Goal: Task Accomplishment & Management: Manage account settings

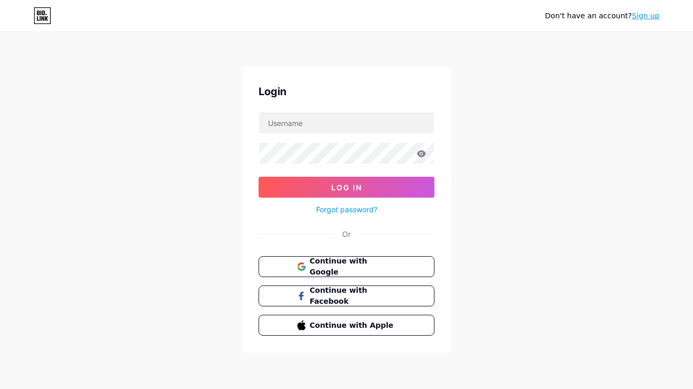
click at [288, 111] on div "Login Log In Forgot password? Or Continue with Google Continue with Facebook Co…" at bounding box center [346, 210] width 209 height 286
type input "[EMAIL_ADDRESS][DOMAIN_NAME]"
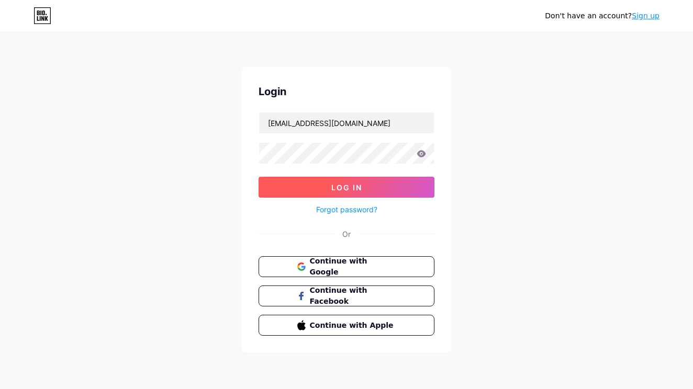
click at [327, 190] on button "Log In" at bounding box center [346, 187] width 176 height 21
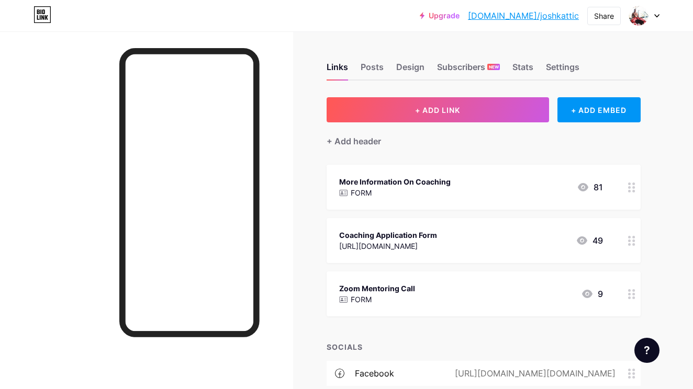
click at [595, 187] on div "81" at bounding box center [589, 187] width 26 height 13
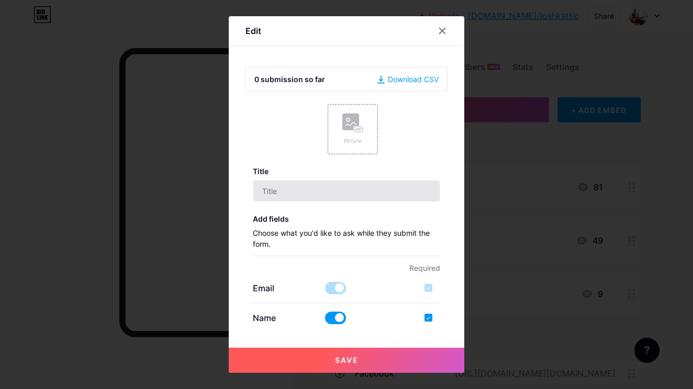
type input "More Information On Coaching"
checkbox input "true"
type textarea "I will get back to you as soon as possible! Thank you :)"
click at [441, 30] on icon at bounding box center [442, 31] width 6 height 6
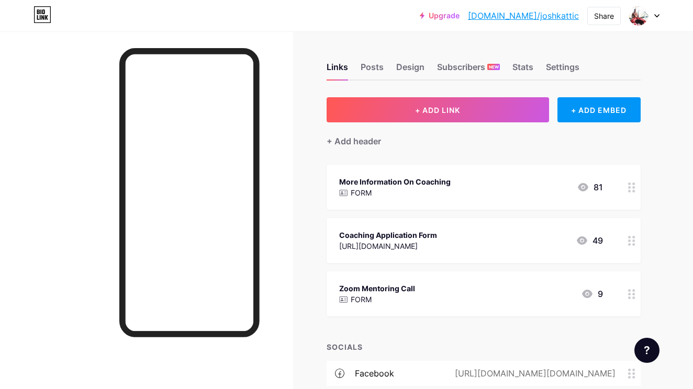
click at [635, 295] on icon at bounding box center [631, 294] width 7 height 10
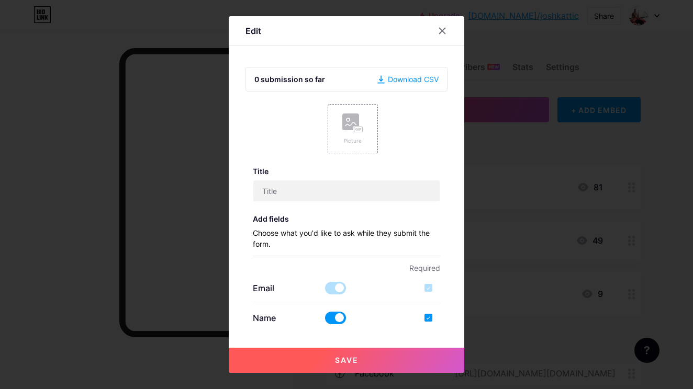
type input "Zoom Mentoring Call"
checkbox input "true"
type input "If you want lectures on the topics I've spent the last decade learning and appl…"
type textarea "I will be in contact with you as soon as possible! Thank you :)"
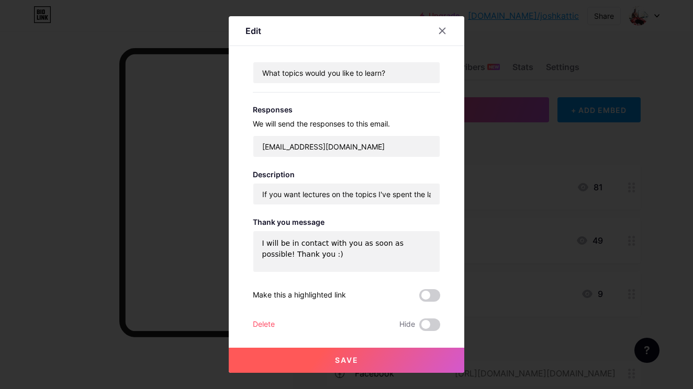
scroll to position [360, 0]
click at [265, 320] on div "Delete" at bounding box center [264, 325] width 22 height 13
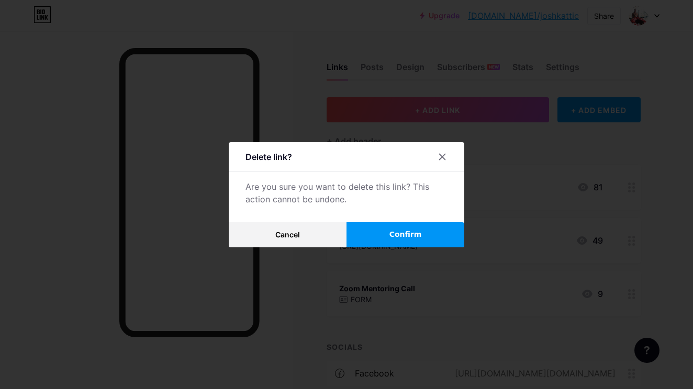
click at [387, 236] on button "Confirm" at bounding box center [405, 234] width 118 height 25
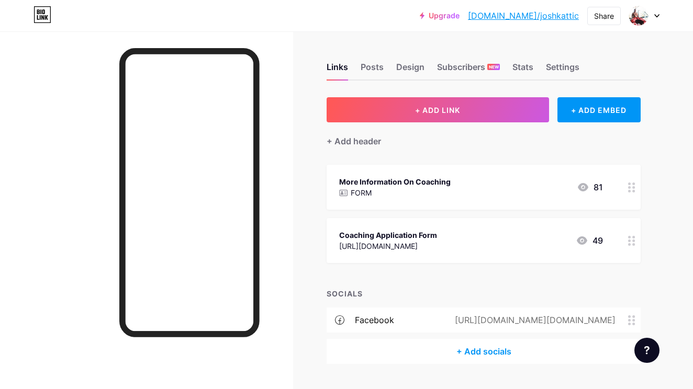
click at [431, 241] on div "[URL][DOMAIN_NAME]" at bounding box center [388, 246] width 98 height 11
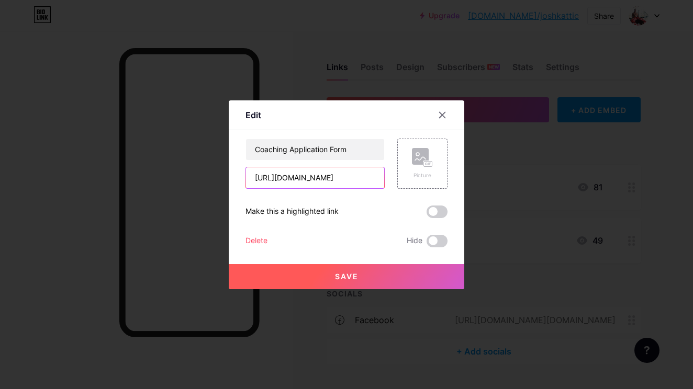
click at [343, 174] on input "[URL][DOMAIN_NAME]" at bounding box center [315, 177] width 138 height 21
paste input "niZTmPL3zuu9EfYi6"
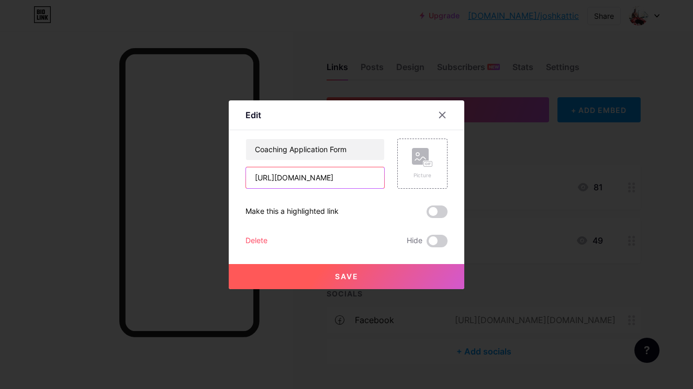
type input "[URL][DOMAIN_NAME]"
click at [338, 269] on button "Save" at bounding box center [346, 276] width 235 height 25
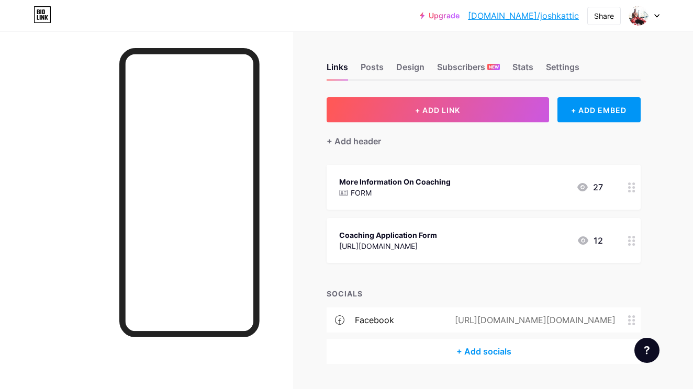
scroll to position [0, 0]
click at [447, 184] on div "More Information On Coaching" at bounding box center [394, 181] width 111 height 11
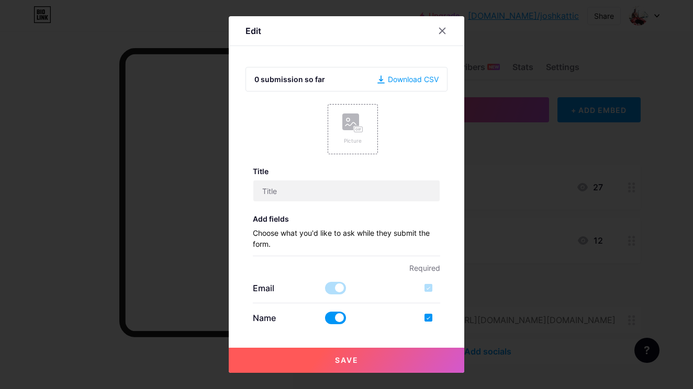
type input "More Information On Coaching"
checkbox input "true"
type textarea "I will get back to you as soon as possible! Thank you :)"
click at [410, 81] on div "Download CSV" at bounding box center [407, 79] width 61 height 11
click at [447, 35] on div at bounding box center [442, 30] width 19 height 19
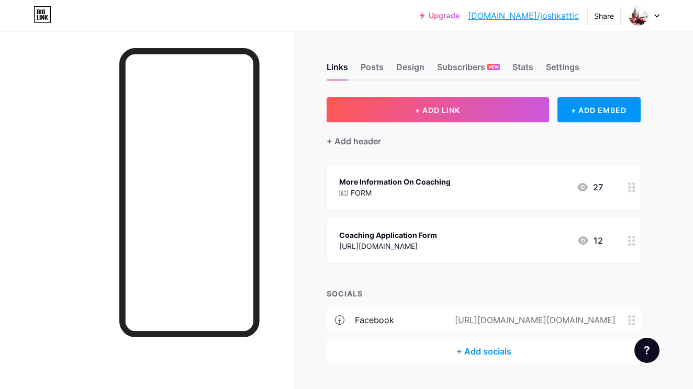
click at [533, 235] on div "Coaching Application Form [URL][DOMAIN_NAME] 12" at bounding box center [471, 241] width 264 height 24
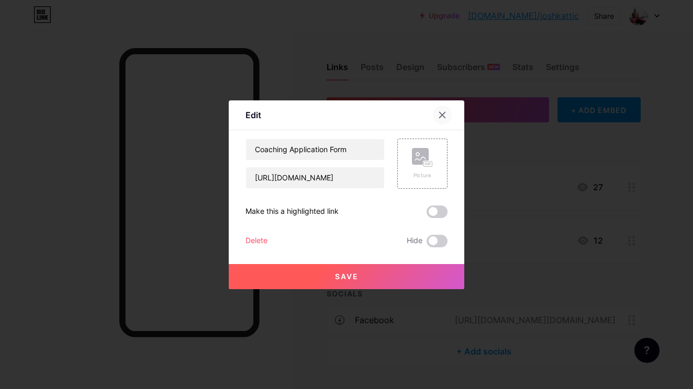
click at [442, 114] on icon at bounding box center [442, 115] width 8 height 8
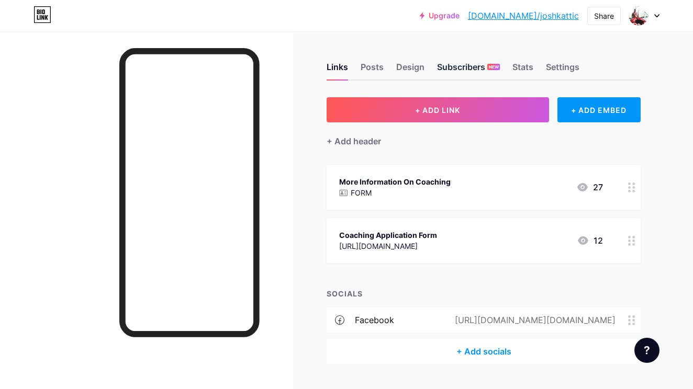
click at [489, 70] on span "NEW" at bounding box center [494, 67] width 10 height 6
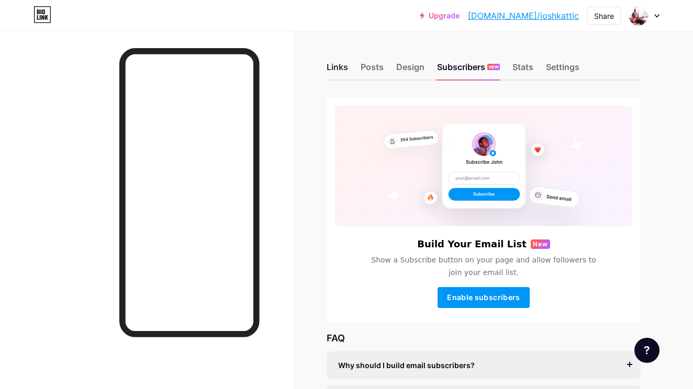
click at [337, 62] on div "Links" at bounding box center [336, 70] width 21 height 19
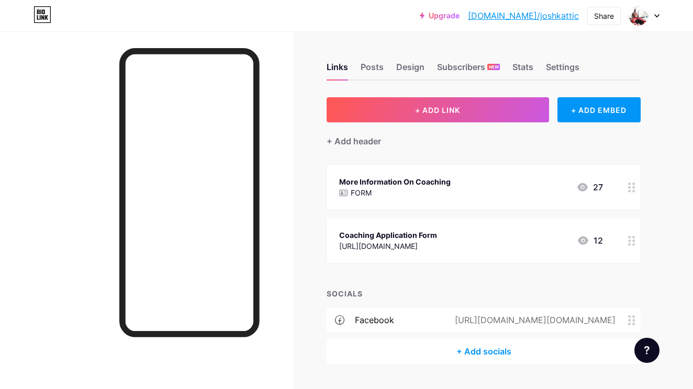
click at [525, 180] on div "More Information On Coaching FORM 27" at bounding box center [471, 187] width 264 height 24
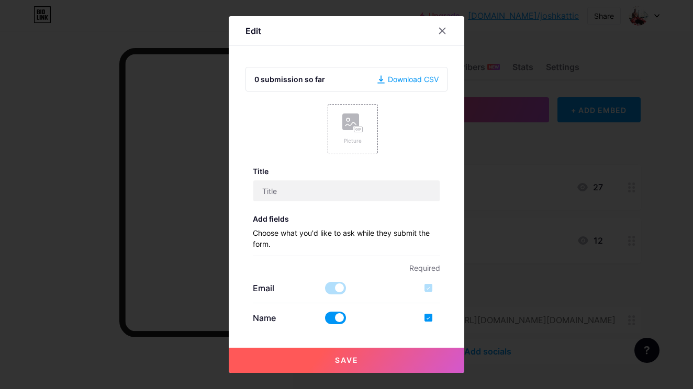
type input "More Information On Coaching"
checkbox input "true"
type textarea "I will get back to you as soon as possible! Thank you :)"
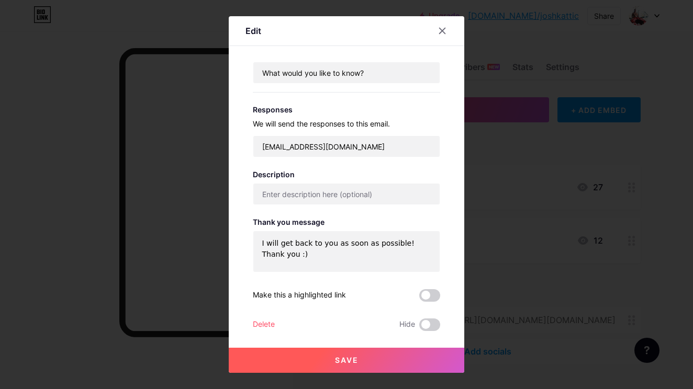
scroll to position [360, 0]
click at [433, 325] on span at bounding box center [429, 325] width 21 height 13
click at [419, 327] on input "checkbox" at bounding box center [419, 327] width 0 height 0
click at [405, 357] on button "Save" at bounding box center [346, 360] width 235 height 25
